Goal: Information Seeking & Learning: Learn about a topic

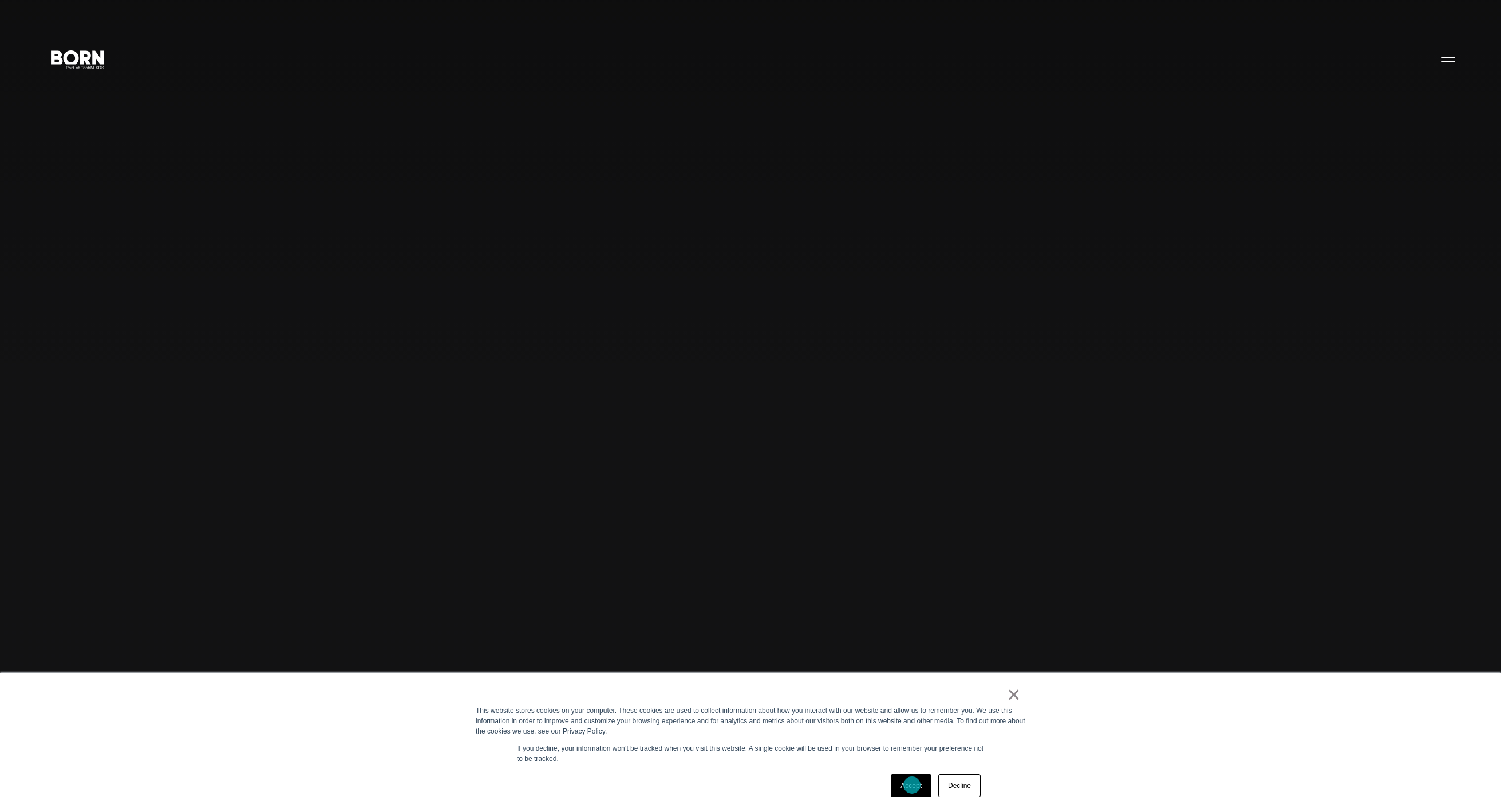
click at [912, 785] on link "Accept" at bounding box center [911, 786] width 40 height 23
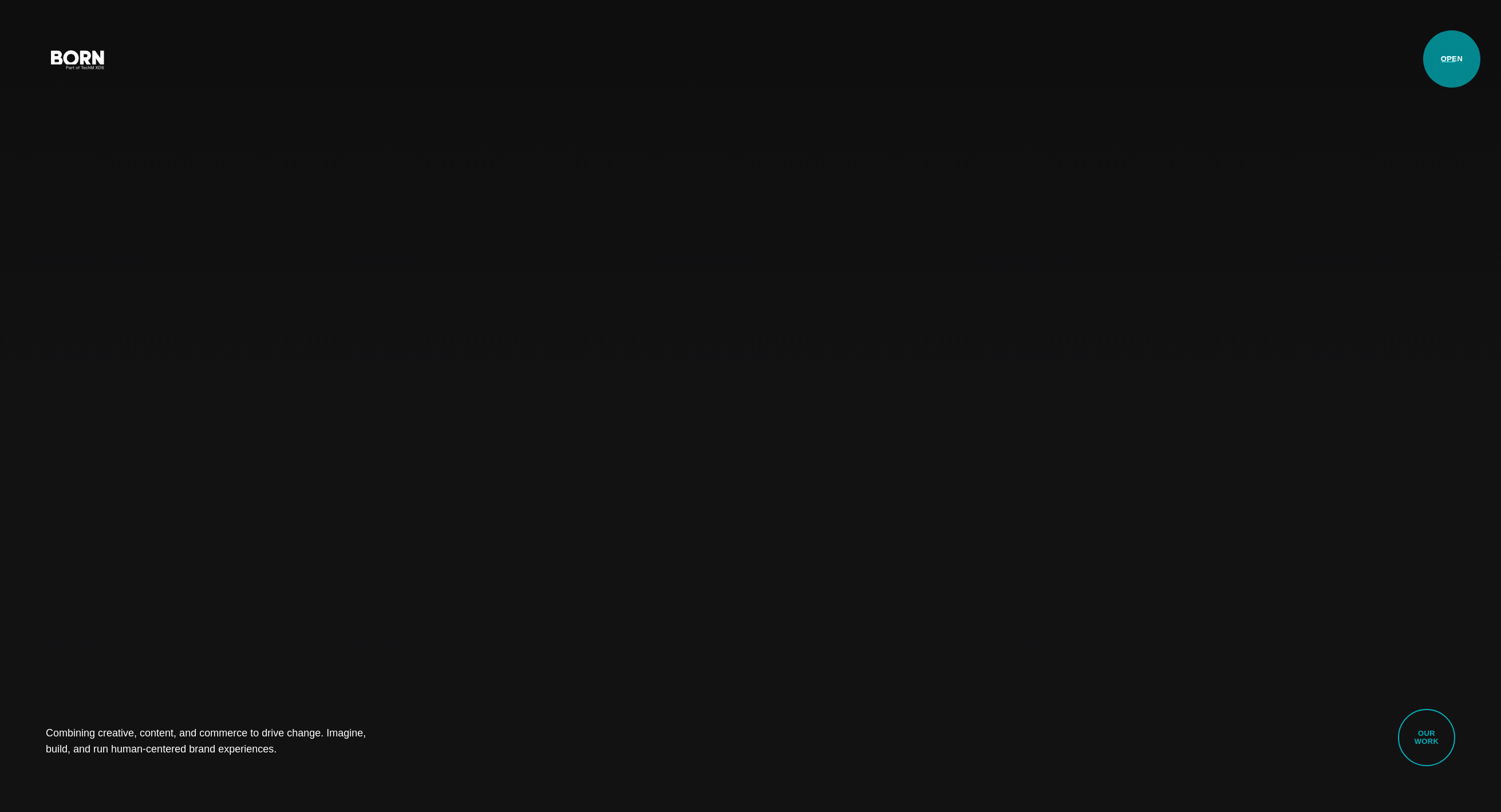
click at [1452, 59] on button "Primary Menu" at bounding box center [1448, 58] width 28 height 24
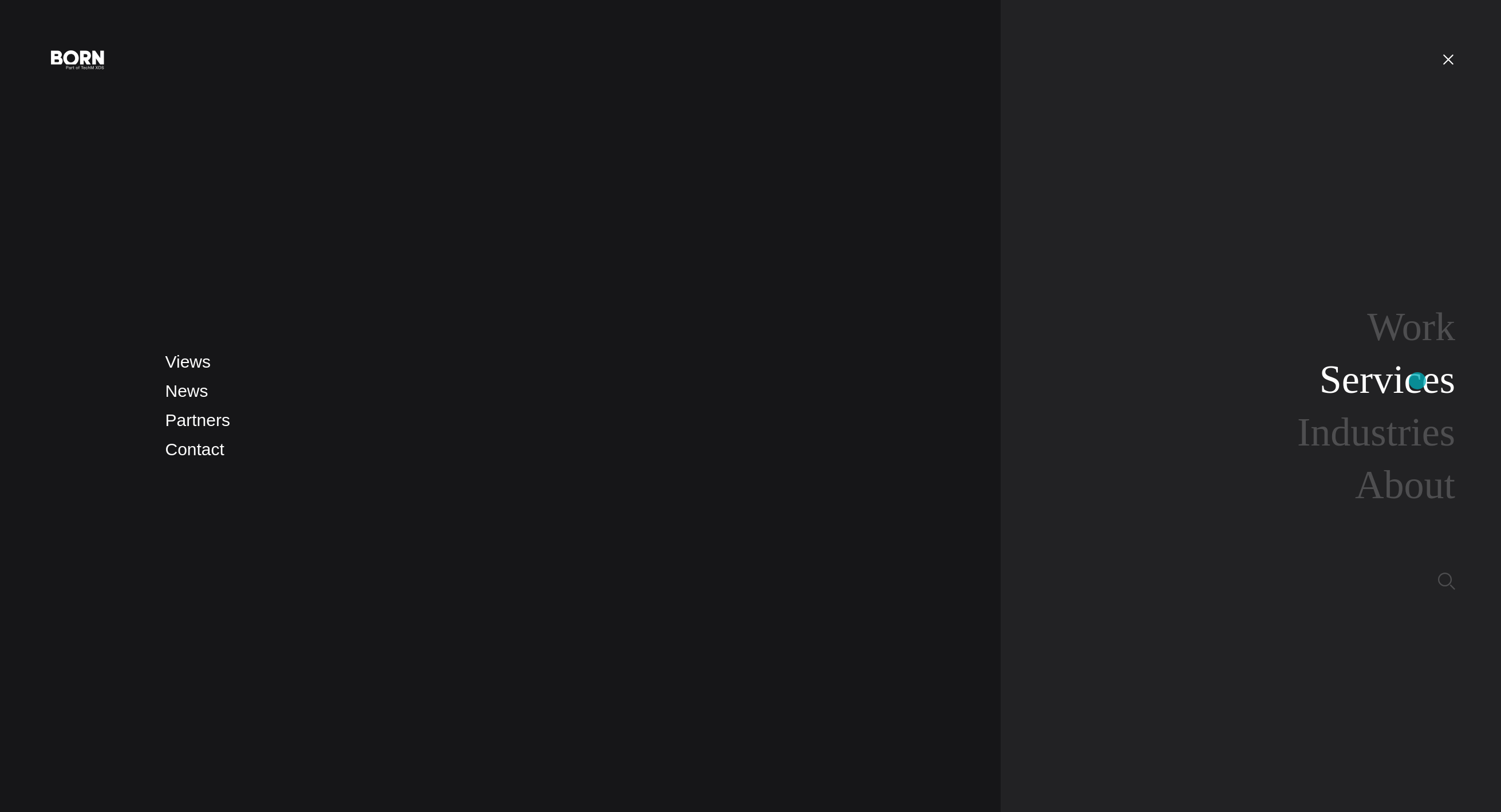
click at [1418, 381] on link "Services" at bounding box center [1387, 379] width 136 height 44
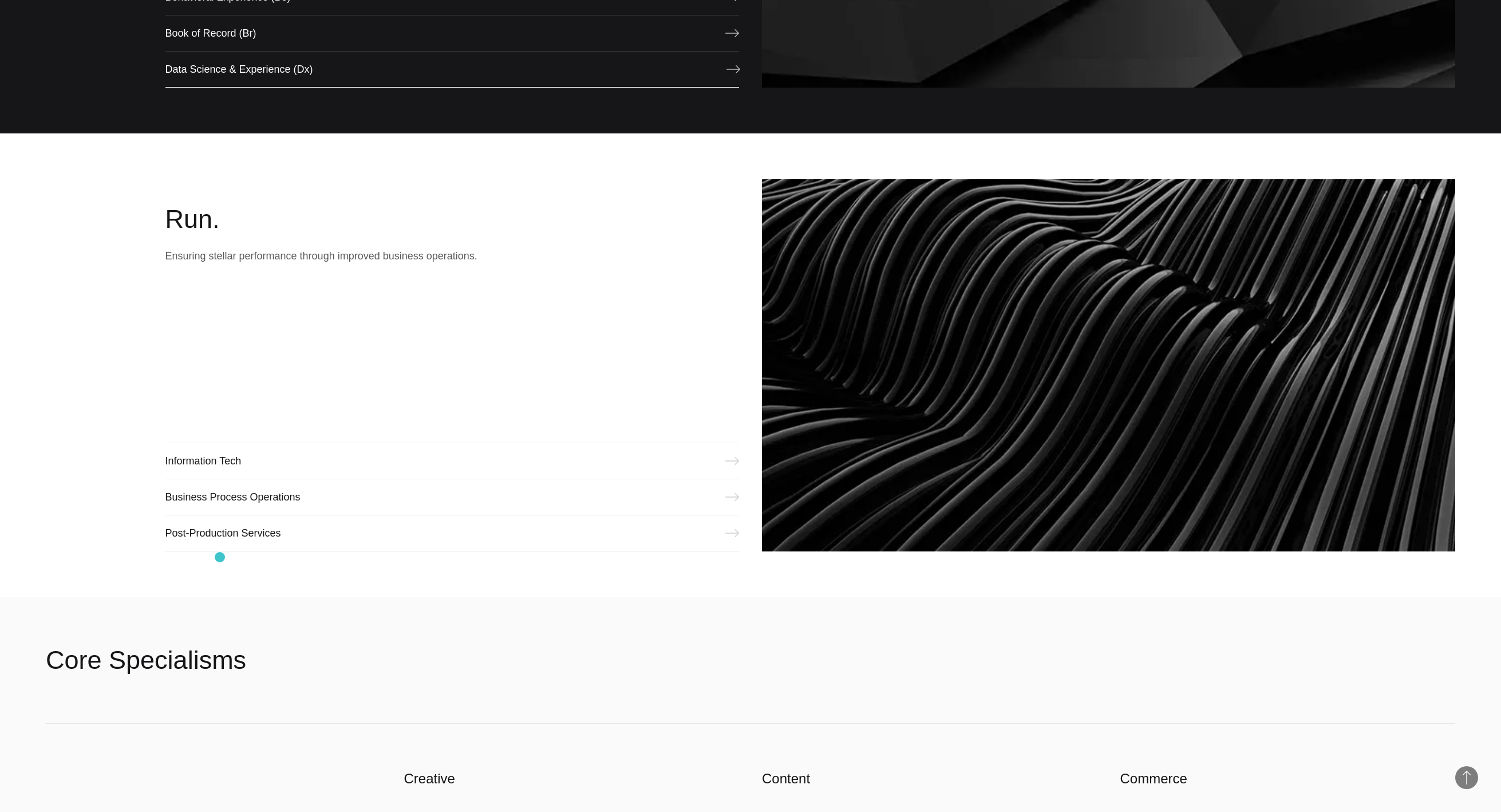
scroll to position [1616, 0]
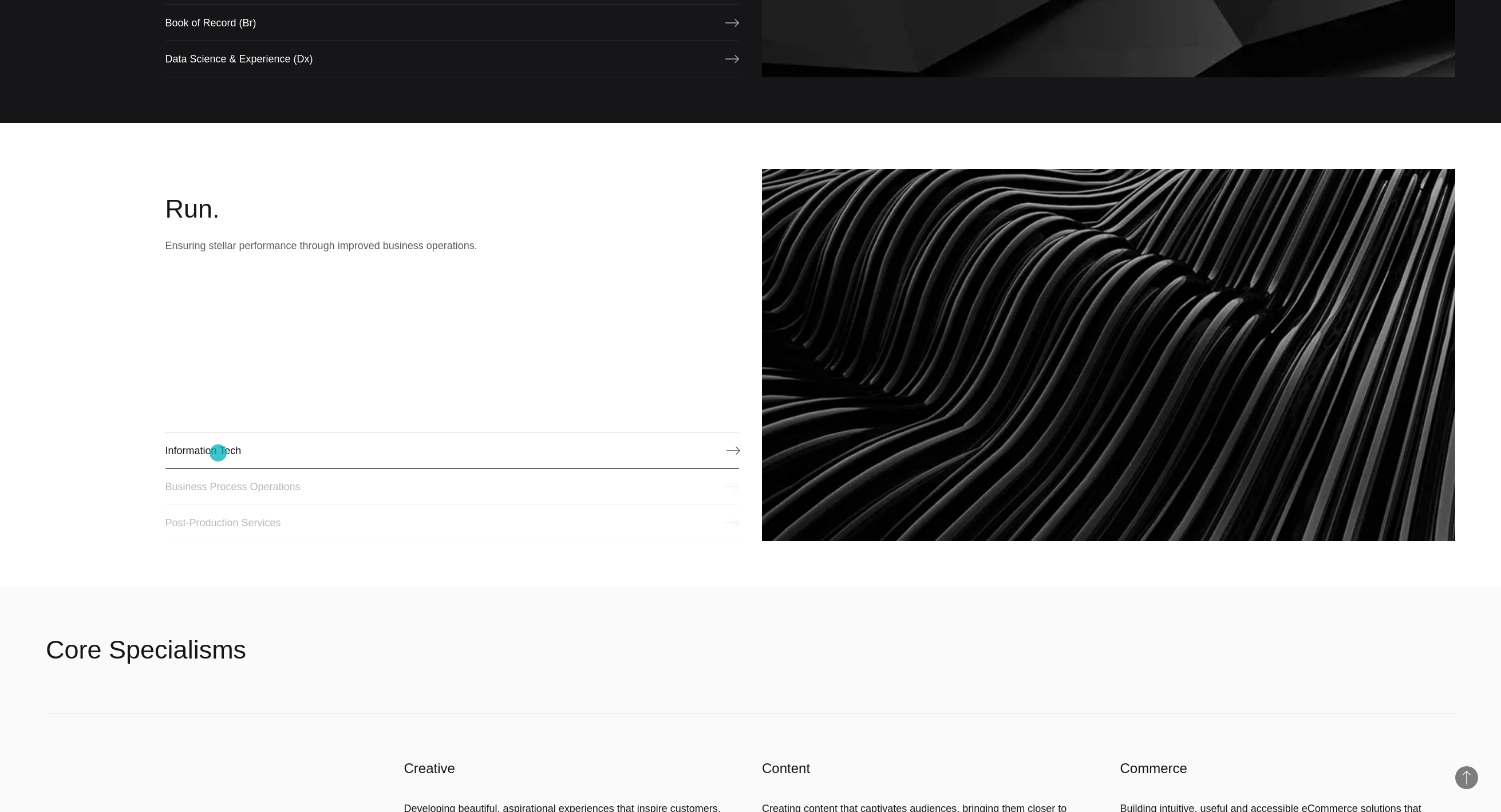
click at [218, 453] on link "Information Tech" at bounding box center [452, 450] width 574 height 37
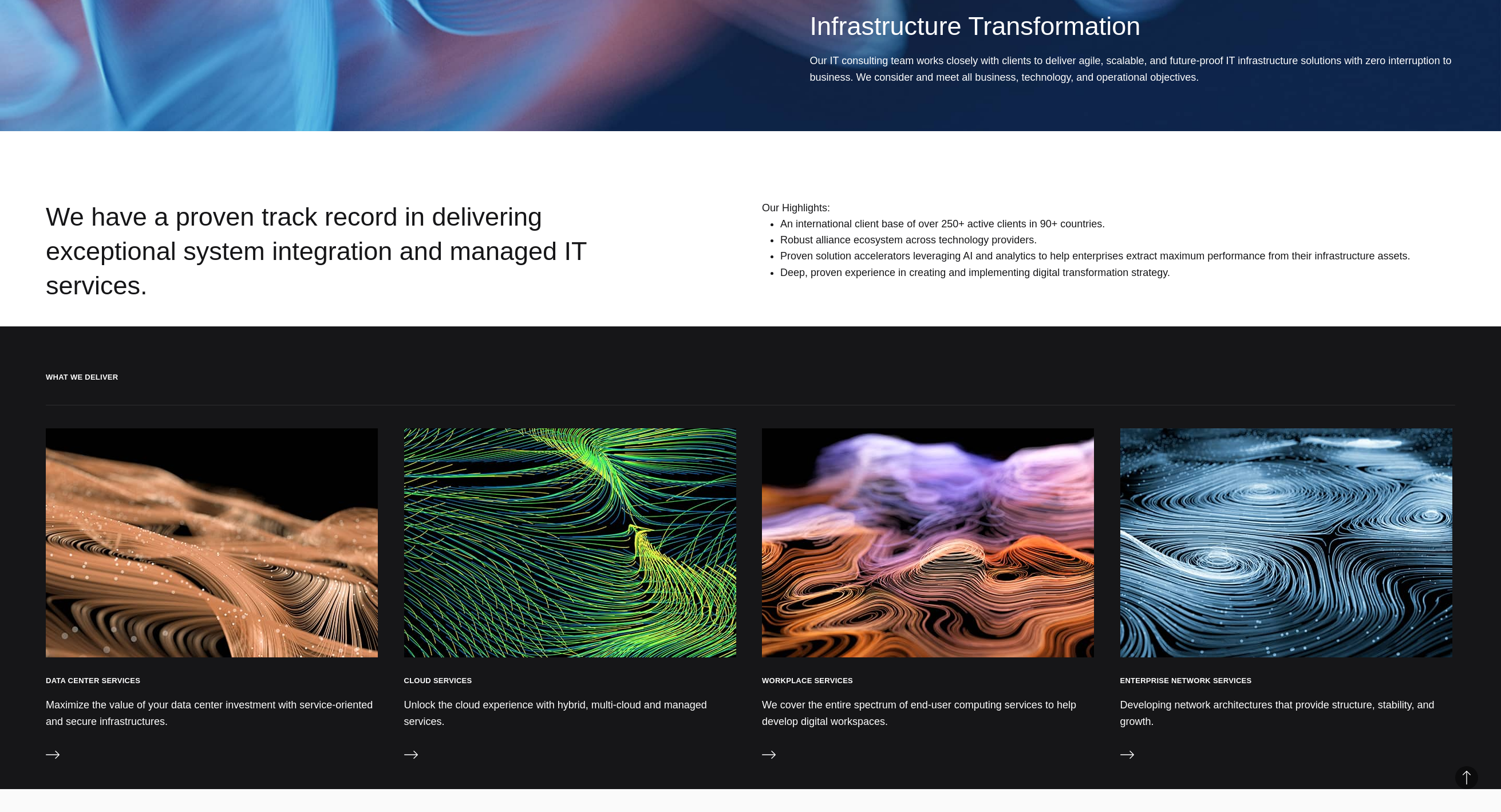
scroll to position [1664, 0]
